Goal: Transaction & Acquisition: Purchase product/service

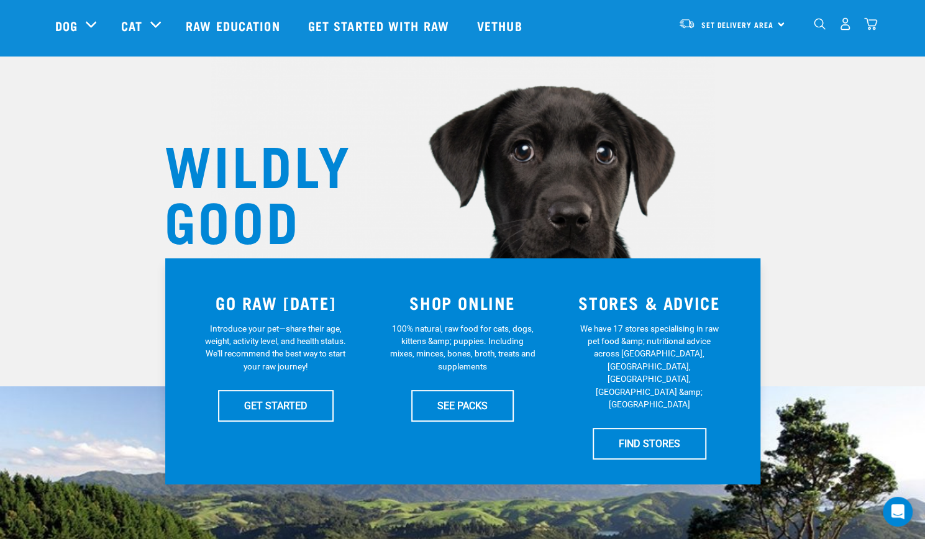
scroll to position [58, 0]
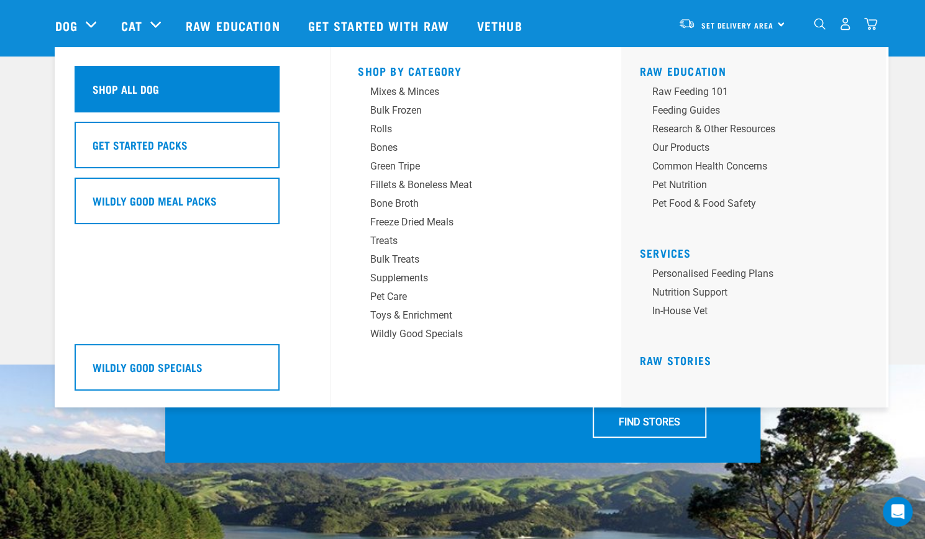
click at [135, 97] on h5 "Shop All Dog" at bounding box center [126, 89] width 66 height 16
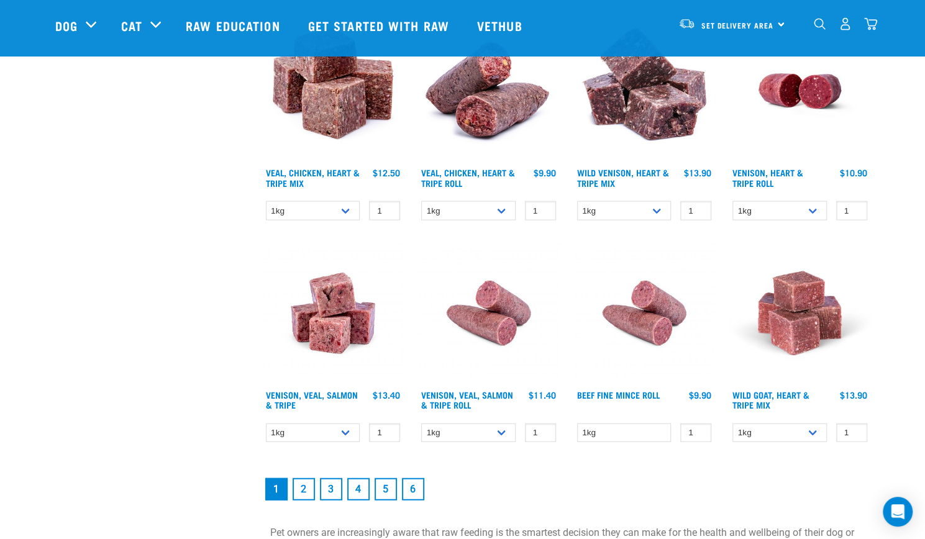
scroll to position [1573, 0]
click at [303, 483] on link "2" at bounding box center [304, 489] width 22 height 22
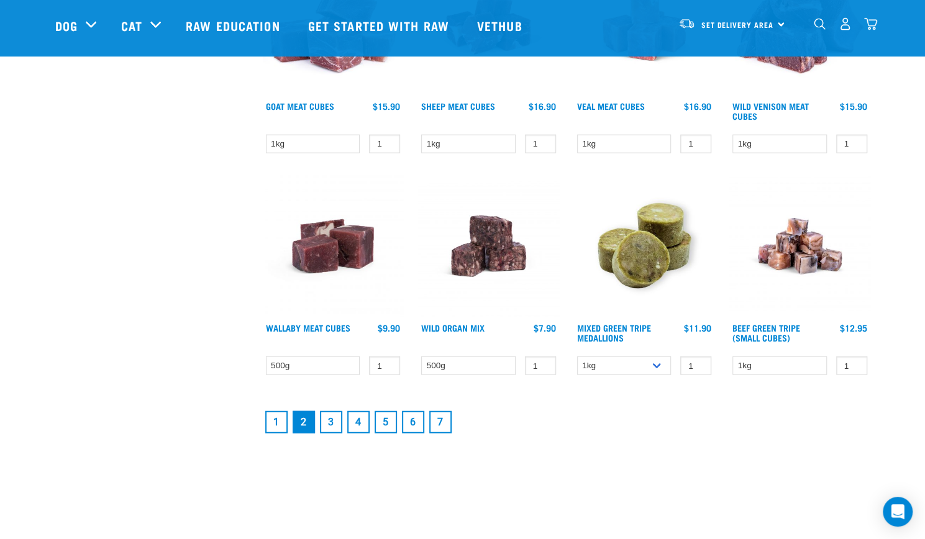
scroll to position [1589, 0]
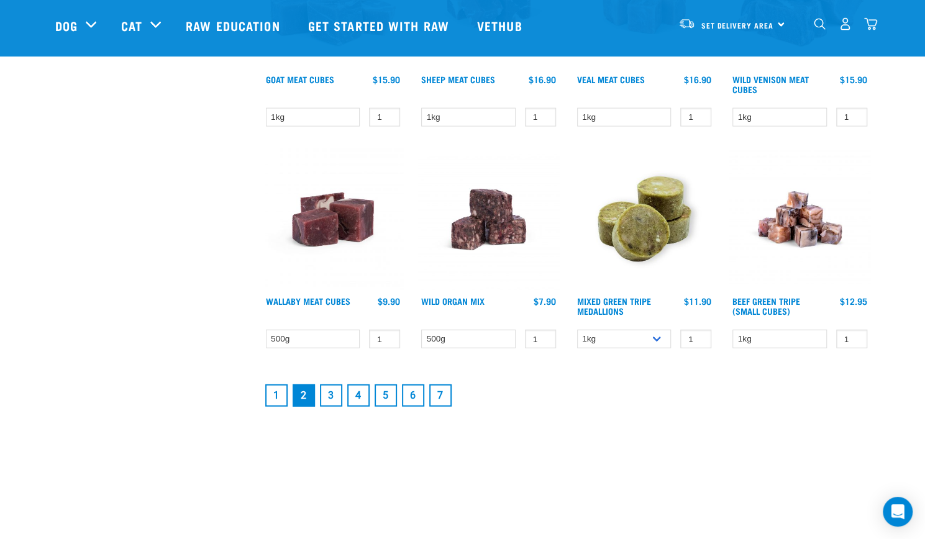
click at [336, 401] on link "3" at bounding box center [331, 395] width 22 height 22
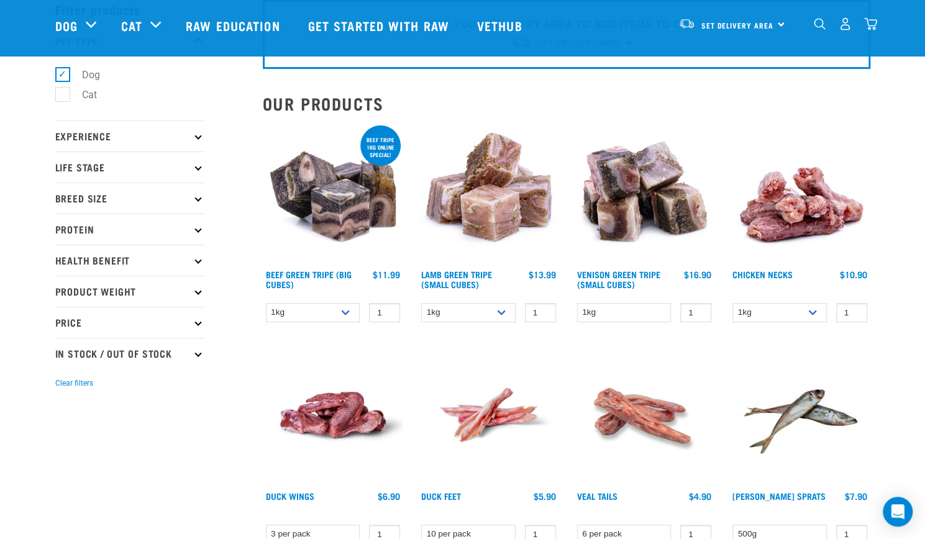
scroll to position [62, 0]
click at [502, 311] on select "1kg 3kg" at bounding box center [468, 313] width 94 height 19
select select "344959"
click at [421, 304] on select "1kg 3kg" at bounding box center [468, 313] width 94 height 19
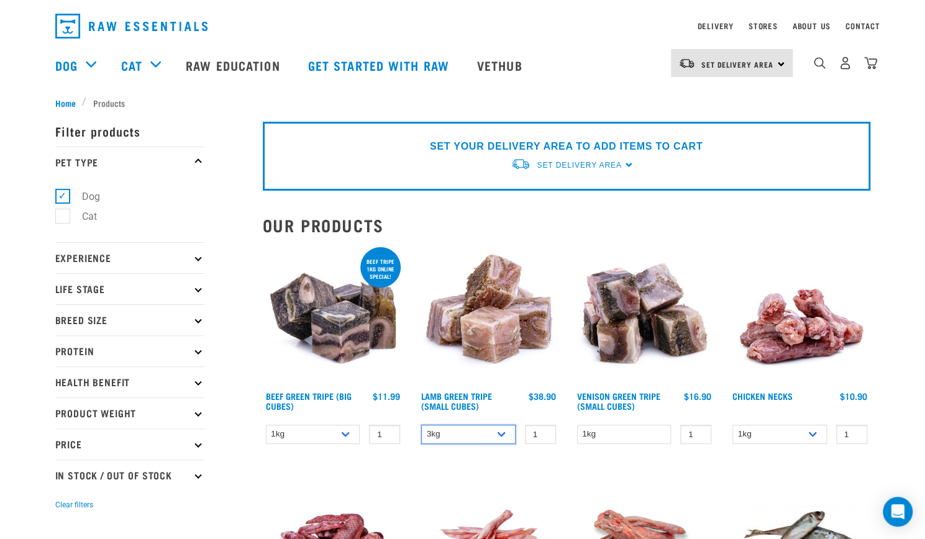
scroll to position [32, 0]
click at [780, 67] on div "Set Delivery Area North Island South Island" at bounding box center [732, 64] width 122 height 28
click at [708, 127] on link "[GEOGRAPHIC_DATA]" at bounding box center [730, 125] width 119 height 27
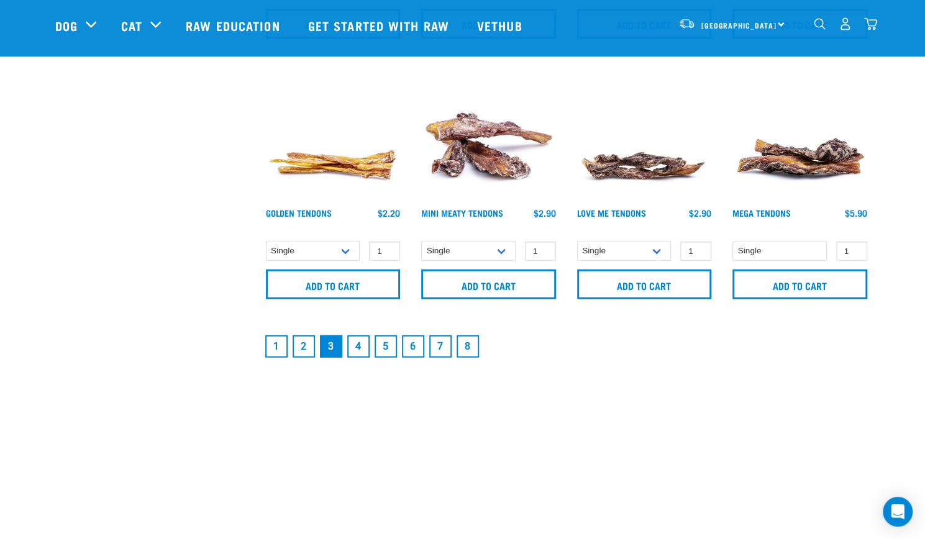
scroll to position [1855, 0]
click at [302, 345] on link "2" at bounding box center [304, 346] width 22 height 22
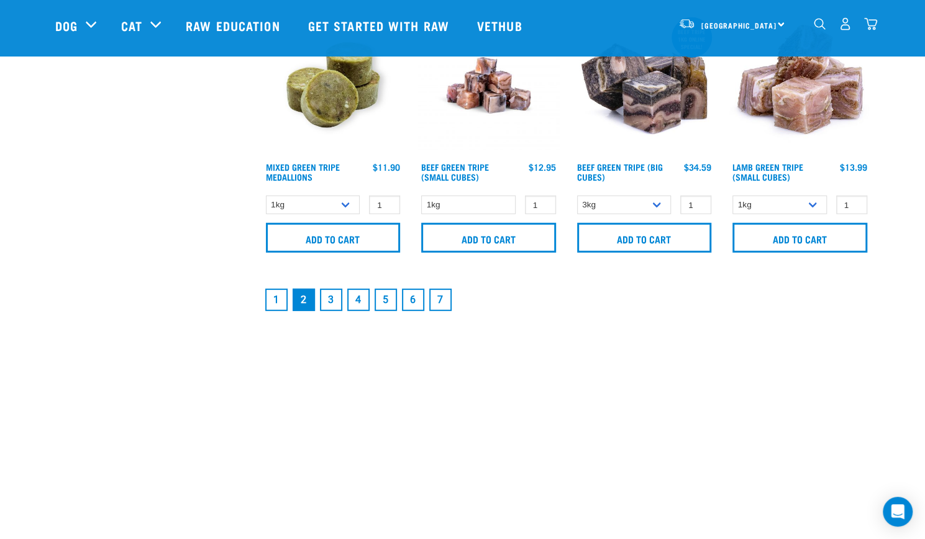
scroll to position [1897, 0]
click at [805, 202] on select "1kg 3kg" at bounding box center [779, 204] width 94 height 19
select select "344959"
click at [732, 195] on select "1kg 3kg" at bounding box center [779, 204] width 94 height 19
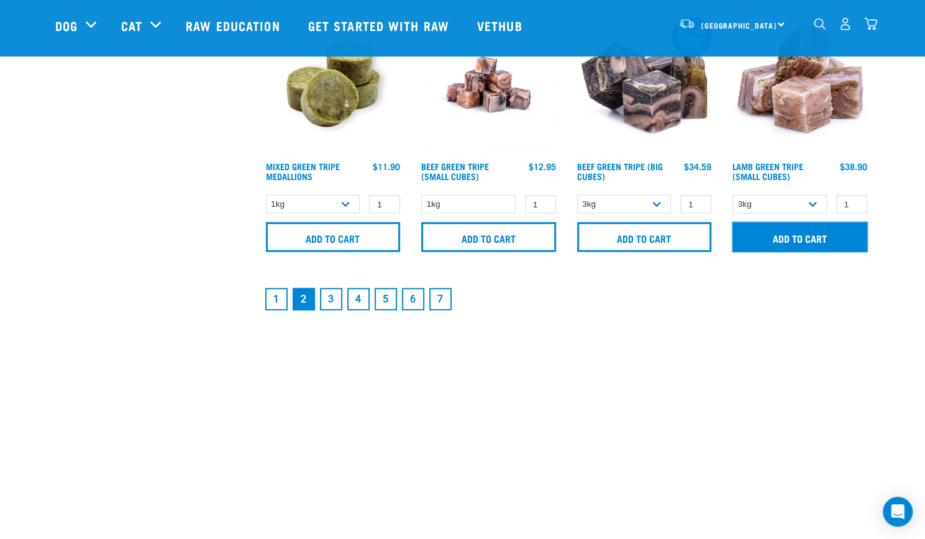
click at [793, 244] on input "Add to cart" at bounding box center [799, 237] width 135 height 30
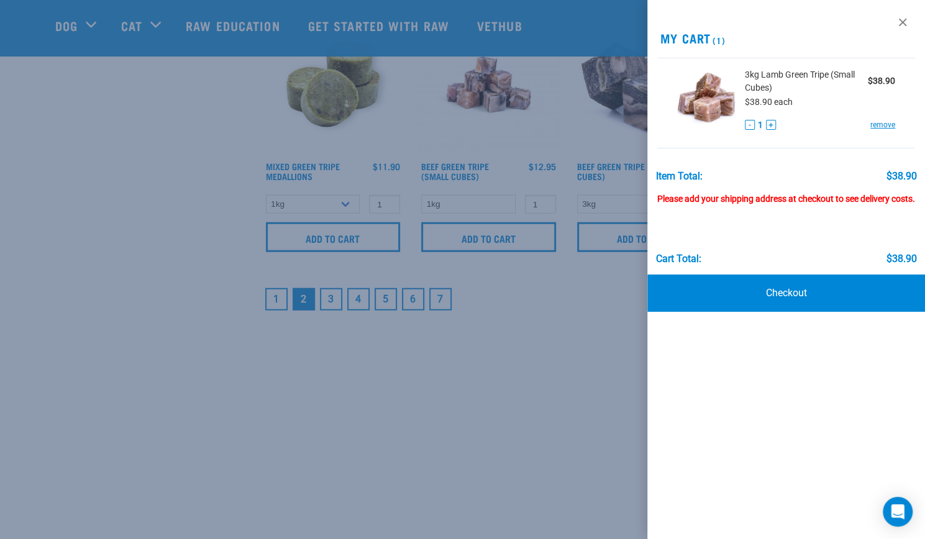
click at [593, 270] on div at bounding box center [462, 269] width 925 height 539
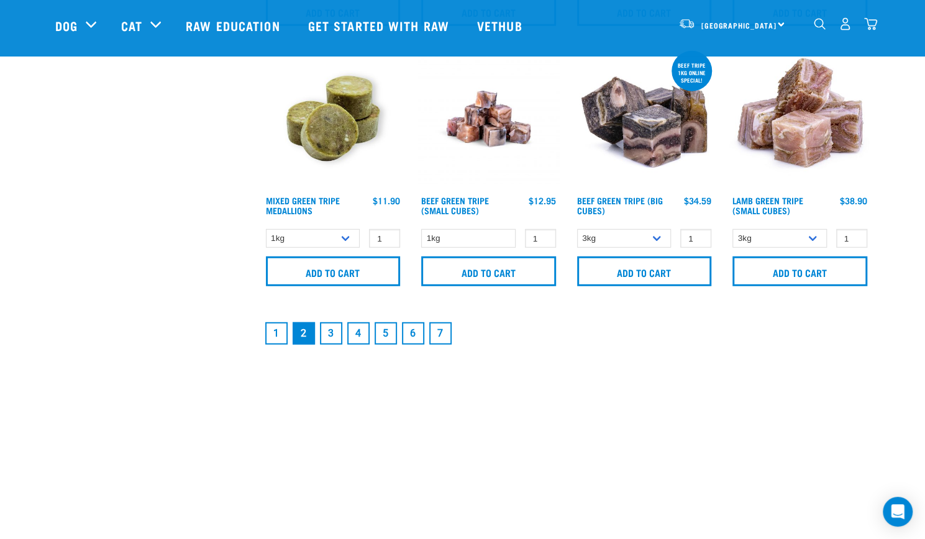
scroll to position [1862, 0]
click at [327, 331] on link "3" at bounding box center [331, 334] width 22 height 22
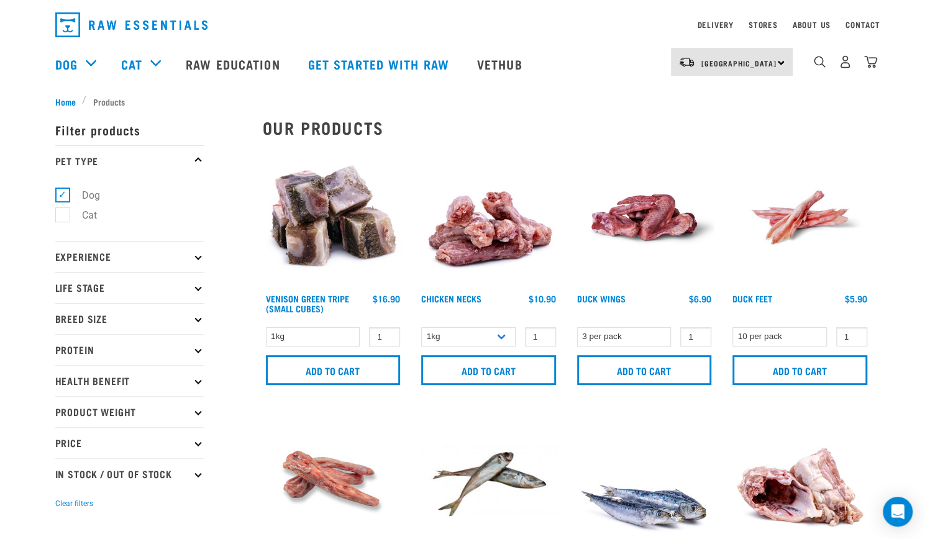
scroll to position [30, 0]
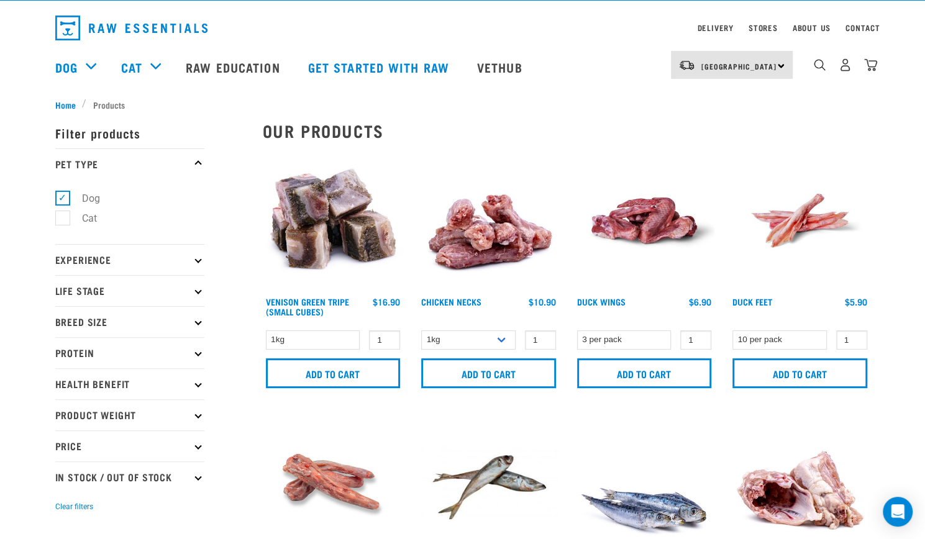
click at [196, 404] on p "Product Weight" at bounding box center [129, 414] width 149 height 31
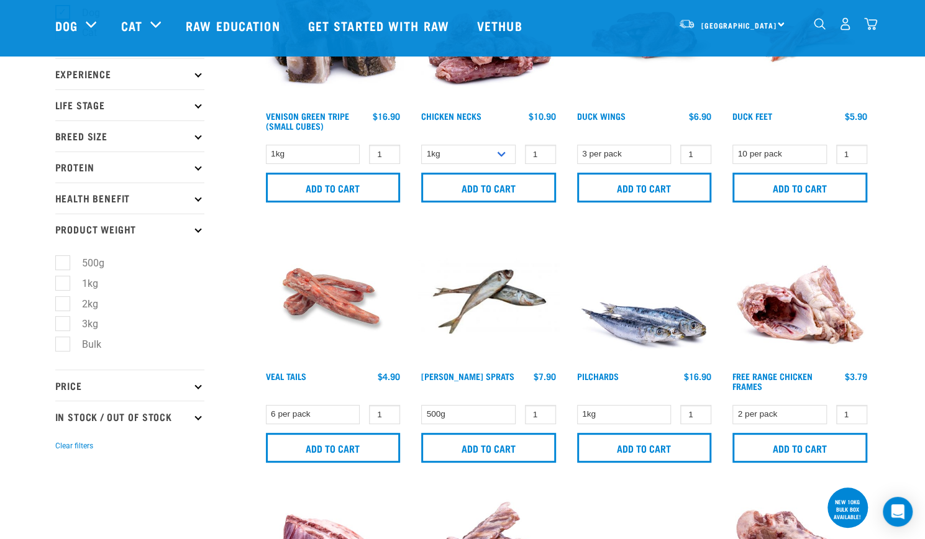
scroll to position [124, 0]
click at [62, 346] on label "Bulk" at bounding box center [84, 345] width 44 height 16
click at [58, 346] on input "Bulk" at bounding box center [59, 343] width 8 height 8
checkbox input "true"
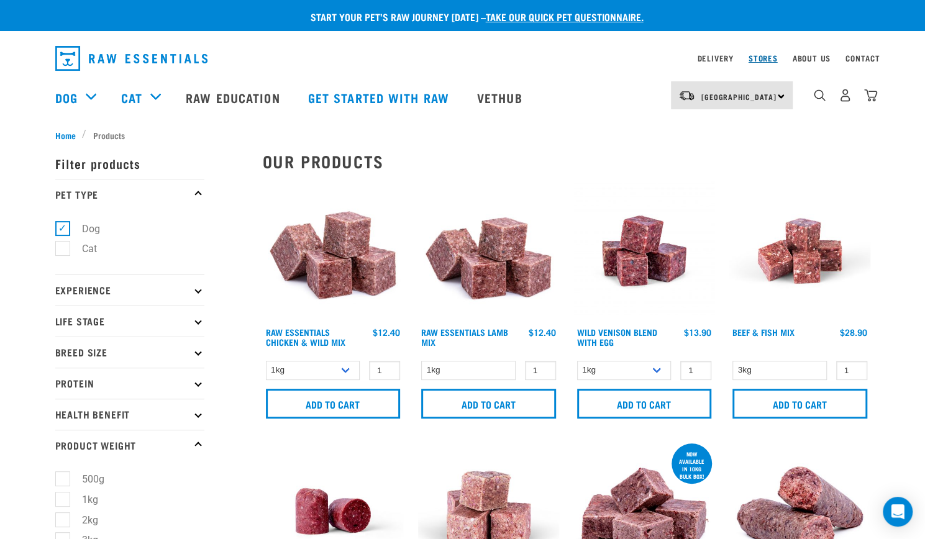
click at [762, 57] on link "Stores" at bounding box center [762, 58] width 29 height 4
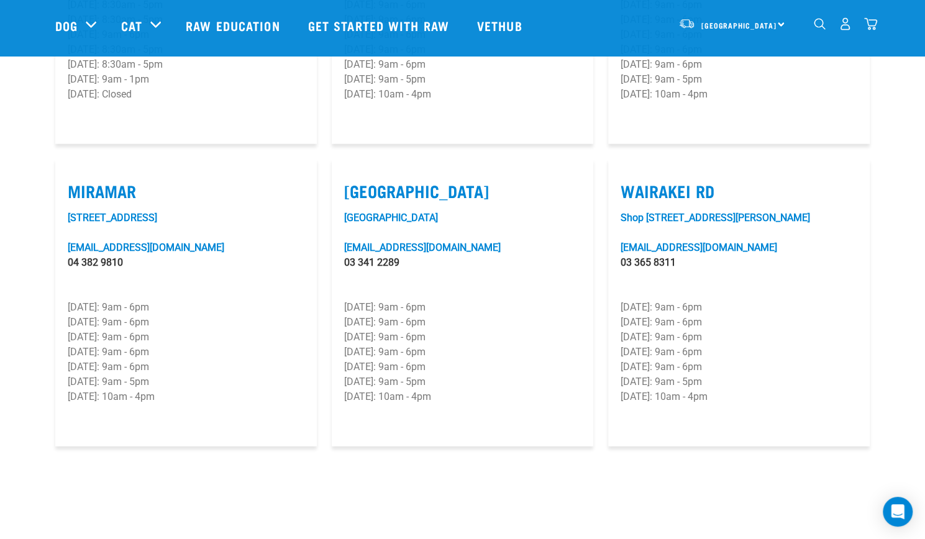
scroll to position [1796, 0]
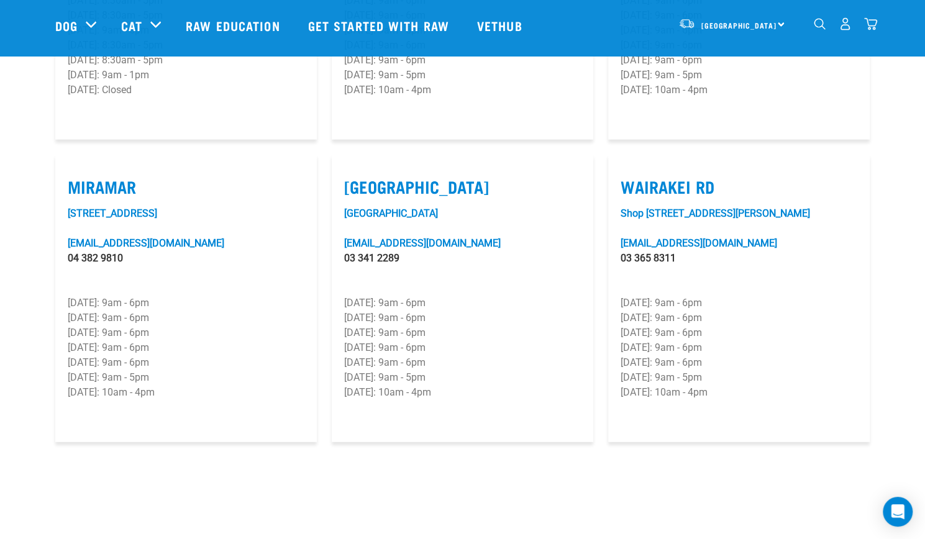
click at [401, 177] on label "[GEOGRAPHIC_DATA]" at bounding box center [462, 186] width 237 height 19
click at [352, 167] on input "[GEOGRAPHIC_DATA]" at bounding box center [348, 171] width 8 height 8
checkbox input "true"
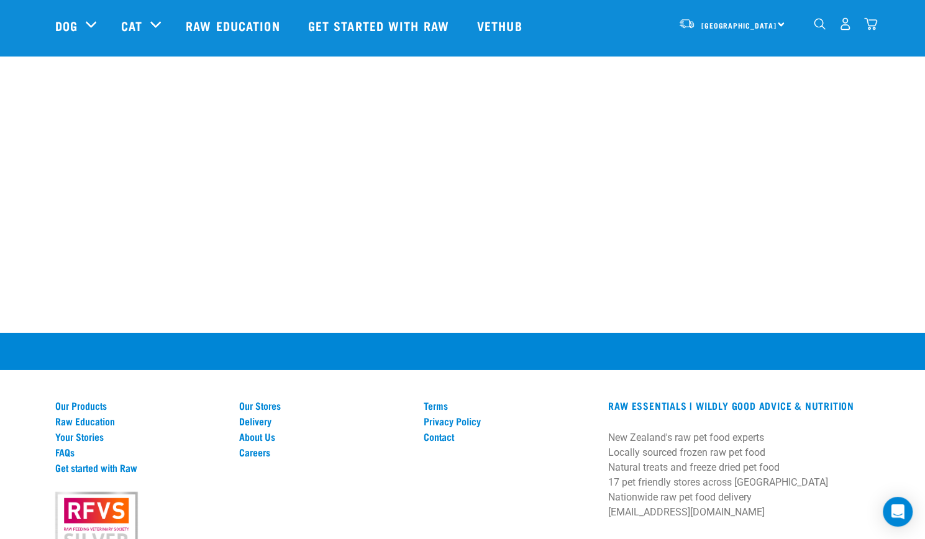
scroll to position [2326, 0]
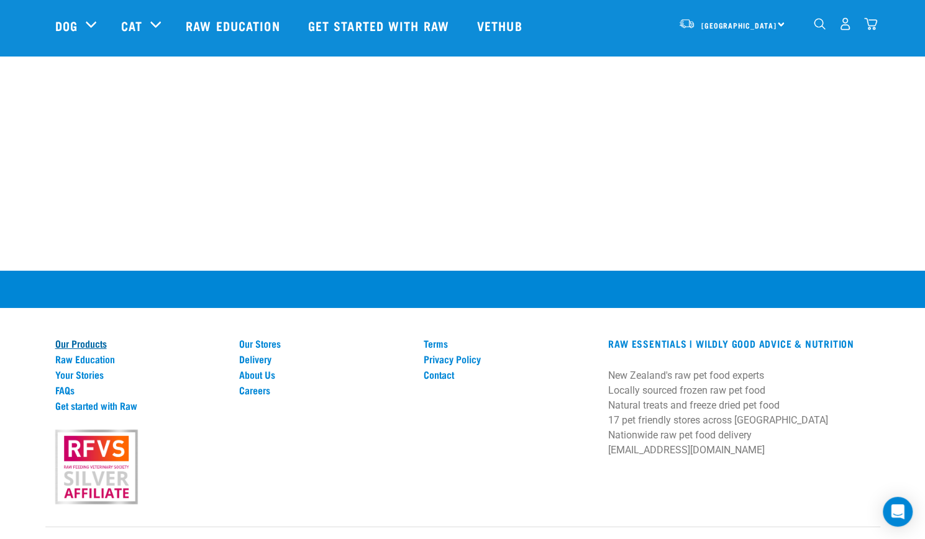
click at [86, 338] on link "Our Products" at bounding box center [140, 343] width 170 height 11
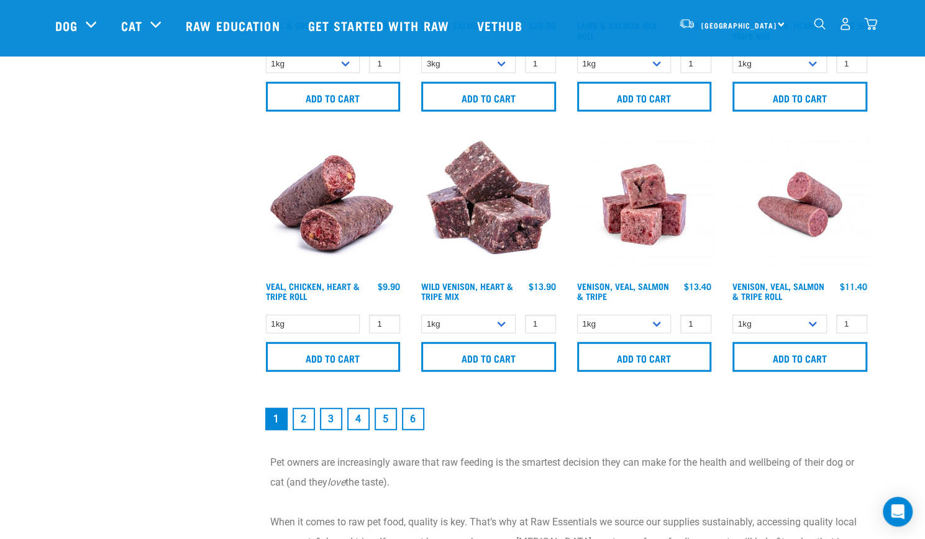
scroll to position [1786, 0]
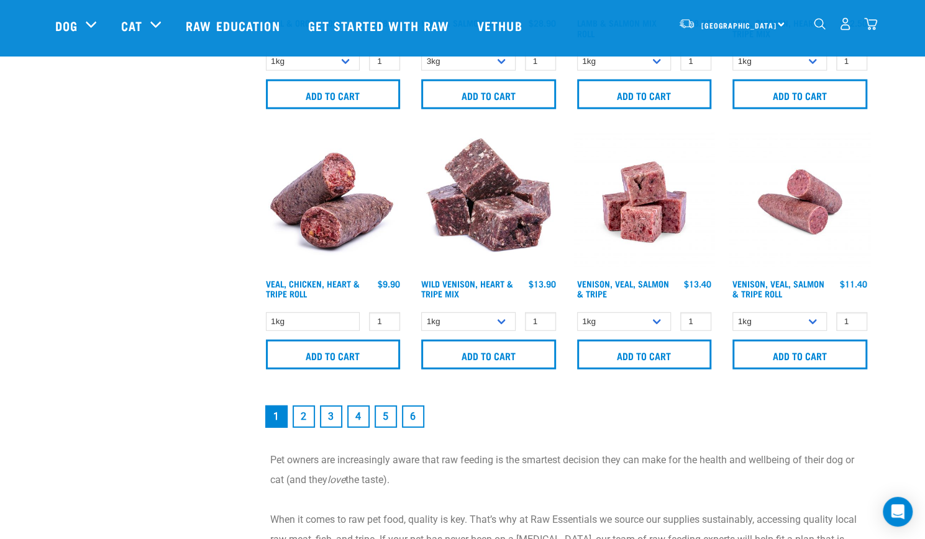
click at [301, 418] on link "2" at bounding box center [304, 417] width 22 height 22
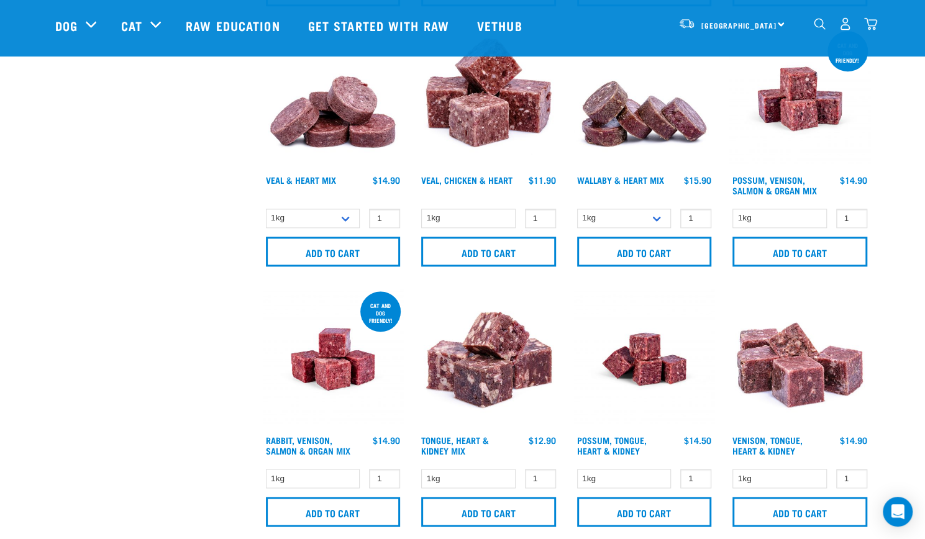
scroll to position [842, 0]
click at [661, 223] on select "1kg 3kg" at bounding box center [624, 217] width 94 height 19
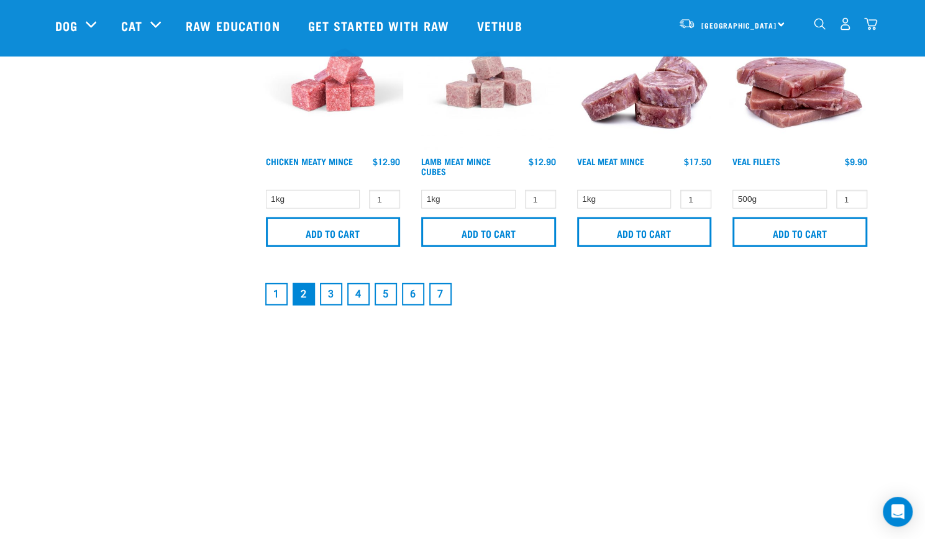
scroll to position [1954, 0]
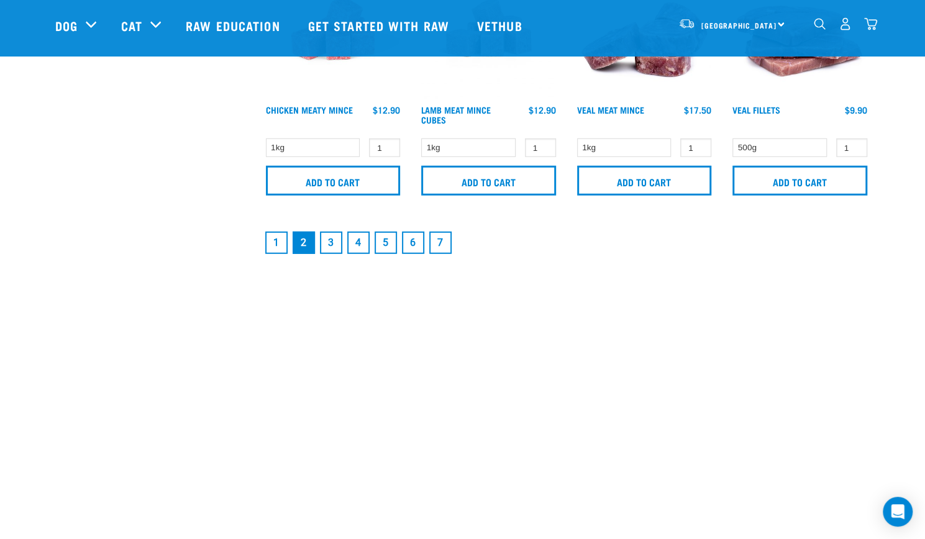
click at [331, 241] on link "3" at bounding box center [331, 243] width 22 height 22
